Goal: Check status: Check status

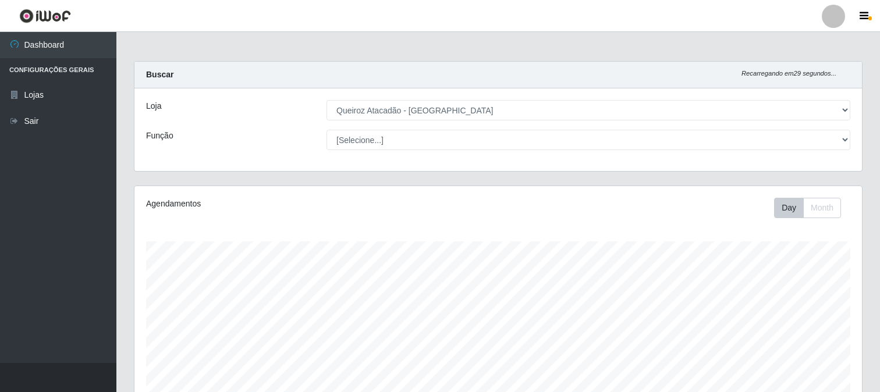
select select "464"
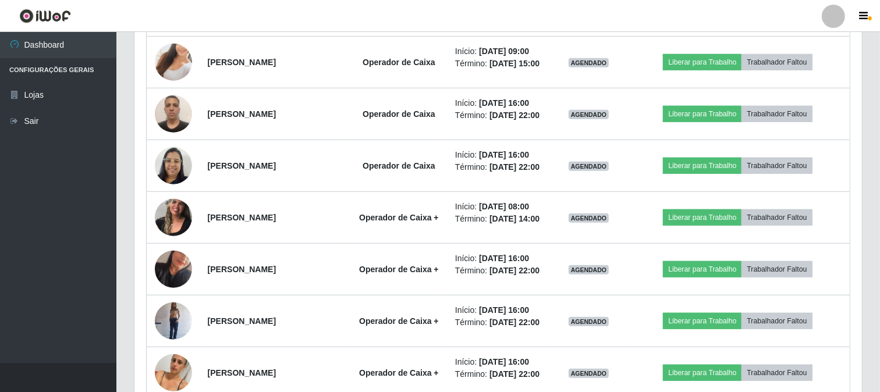
scroll to position [859, 0]
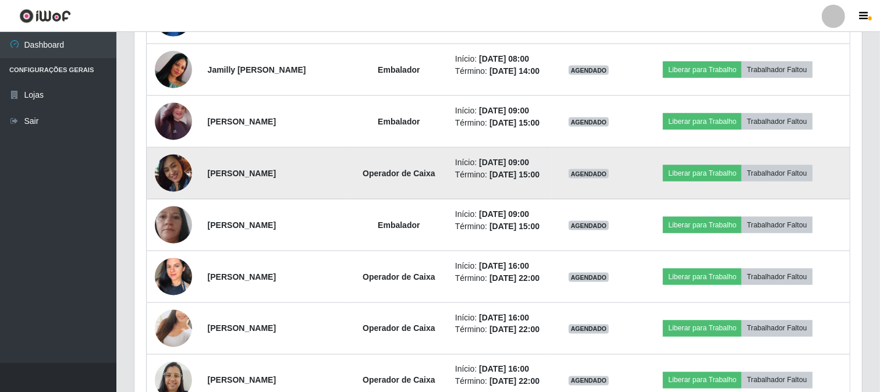
scroll to position [1635, 0]
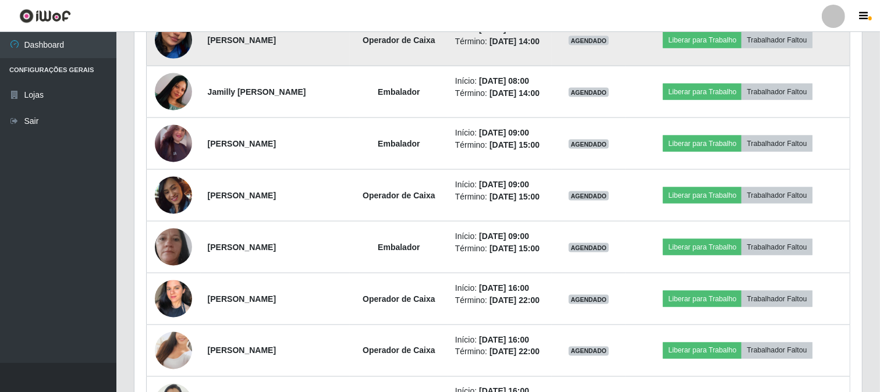
click at [314, 66] on td "[PERSON_NAME]" at bounding box center [275, 41] width 149 height 52
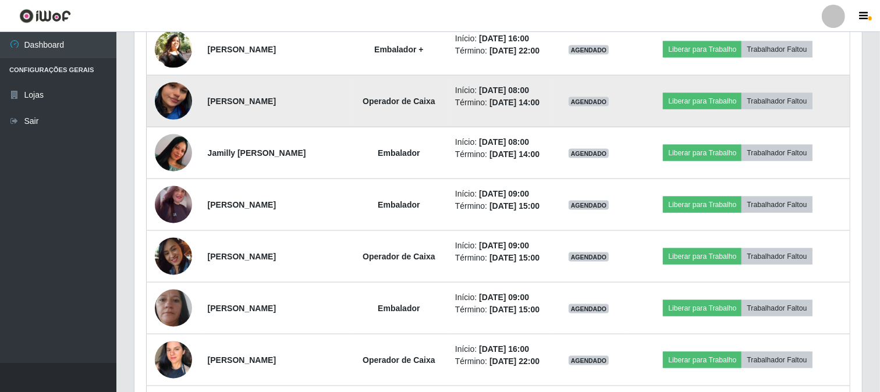
scroll to position [1440, 0]
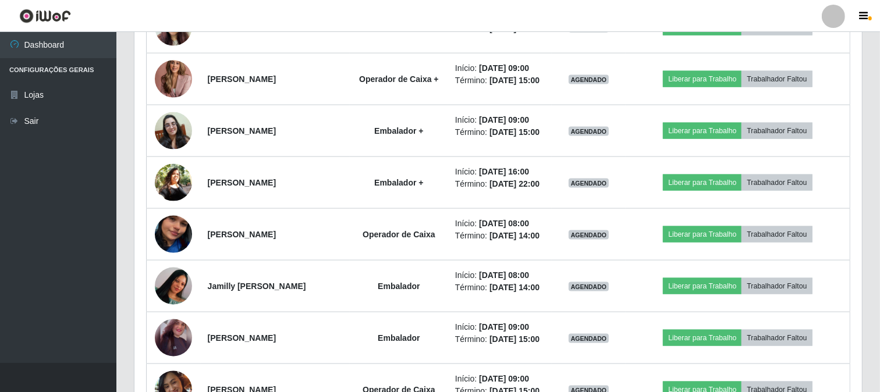
click at [45, 229] on ul "Dashboard Configurações Gerais Lojas Sair" at bounding box center [58, 197] width 116 height 331
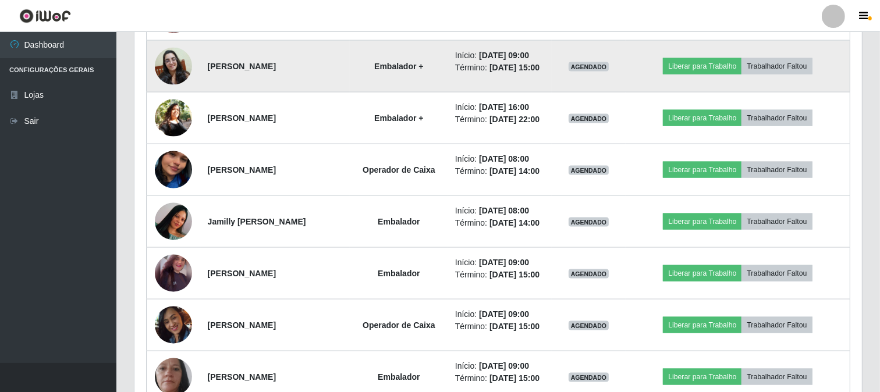
scroll to position [1569, 0]
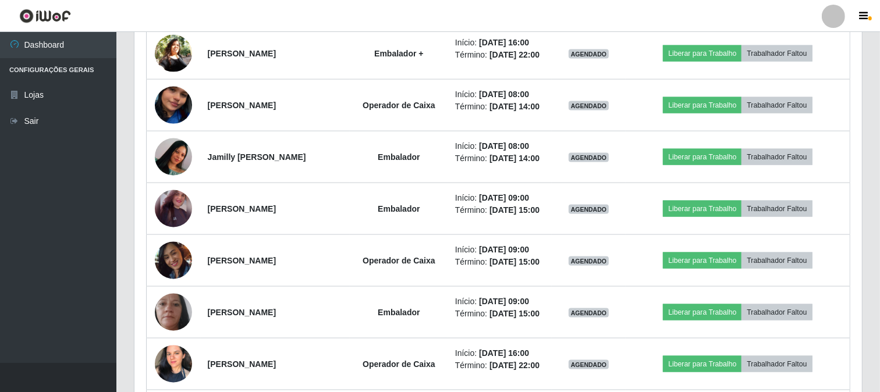
click at [859, 51] on div "Trabalhador Posição Data Status Opções [PERSON_NAME] Operador de Caixa Início: …" at bounding box center [497, 14] width 727 height 2226
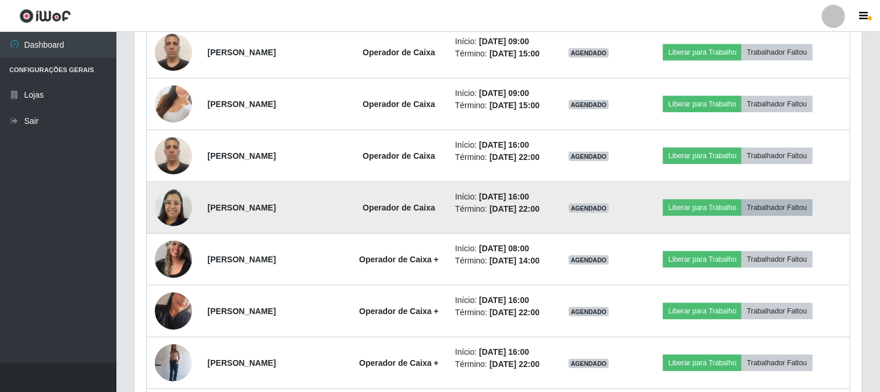
scroll to position [859, 0]
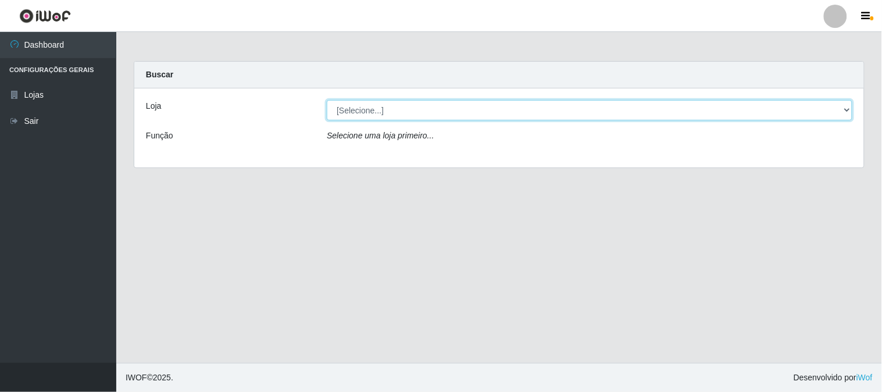
click at [849, 109] on select "[Selecione...] Queiroz Atacadão - São Gonçalo do Amarante" at bounding box center [590, 110] width 526 height 20
select select "464"
click at [327, 100] on select "[Selecione...] Queiroz Atacadão - São Gonçalo do Amarante" at bounding box center [590, 110] width 526 height 20
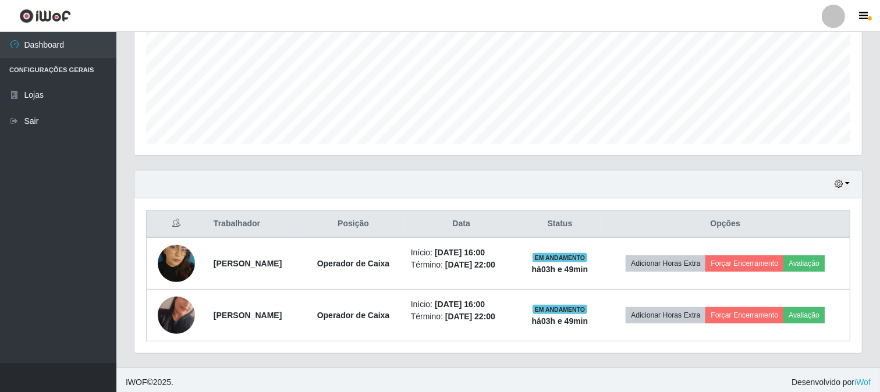
scroll to position [277, 0]
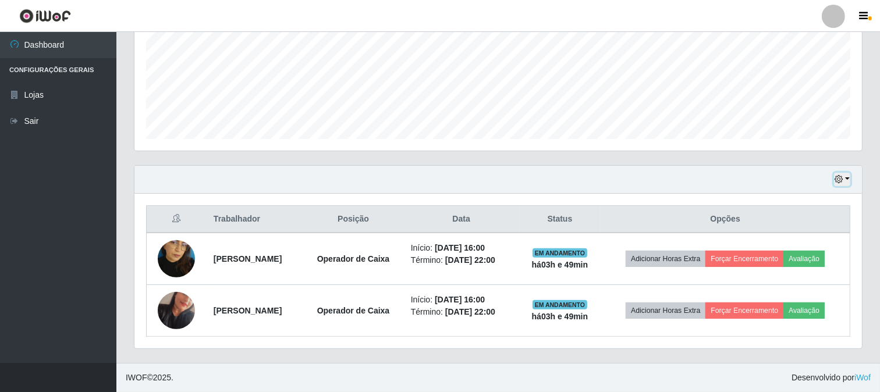
click at [847, 179] on button "button" at bounding box center [842, 179] width 16 height 13
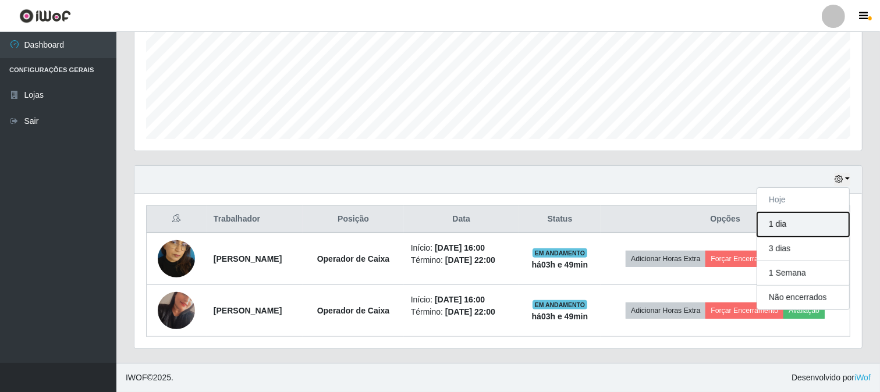
click at [795, 226] on button "1 dia" at bounding box center [803, 224] width 92 height 24
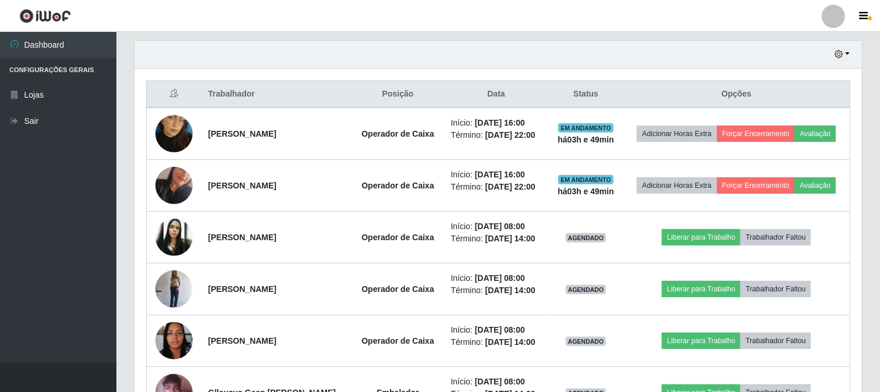
scroll to position [304, 0]
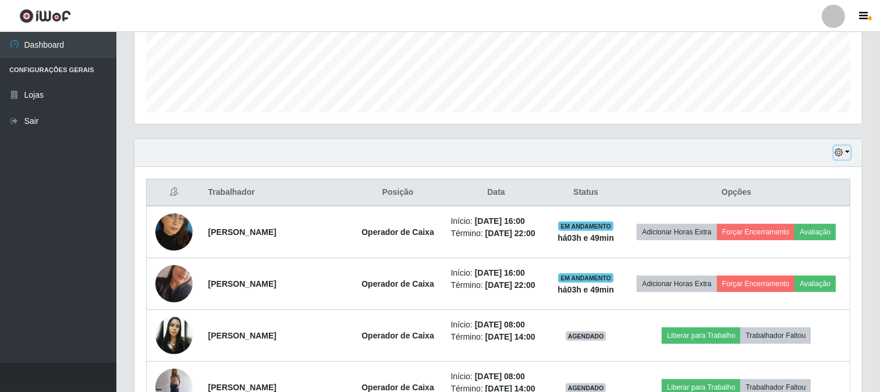
click at [847, 153] on button "button" at bounding box center [842, 152] width 16 height 13
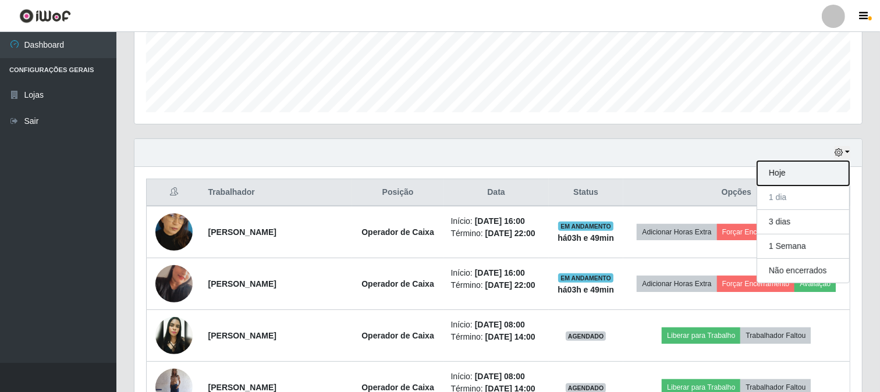
click at [780, 170] on button "Hoje" at bounding box center [803, 173] width 92 height 24
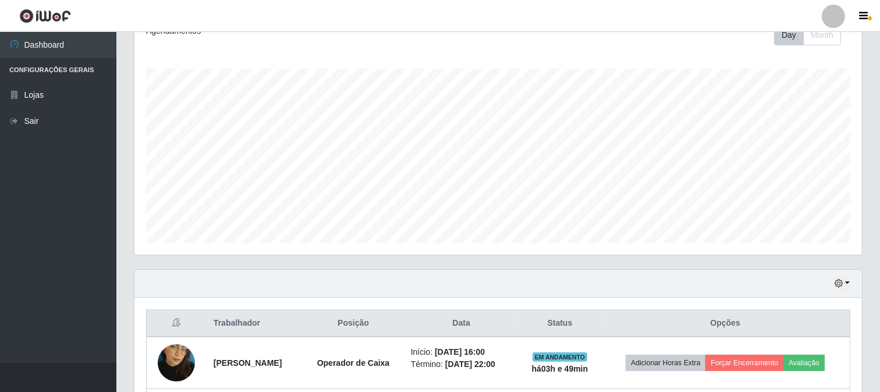
scroll to position [277, 0]
